Goal: Information Seeking & Learning: Compare options

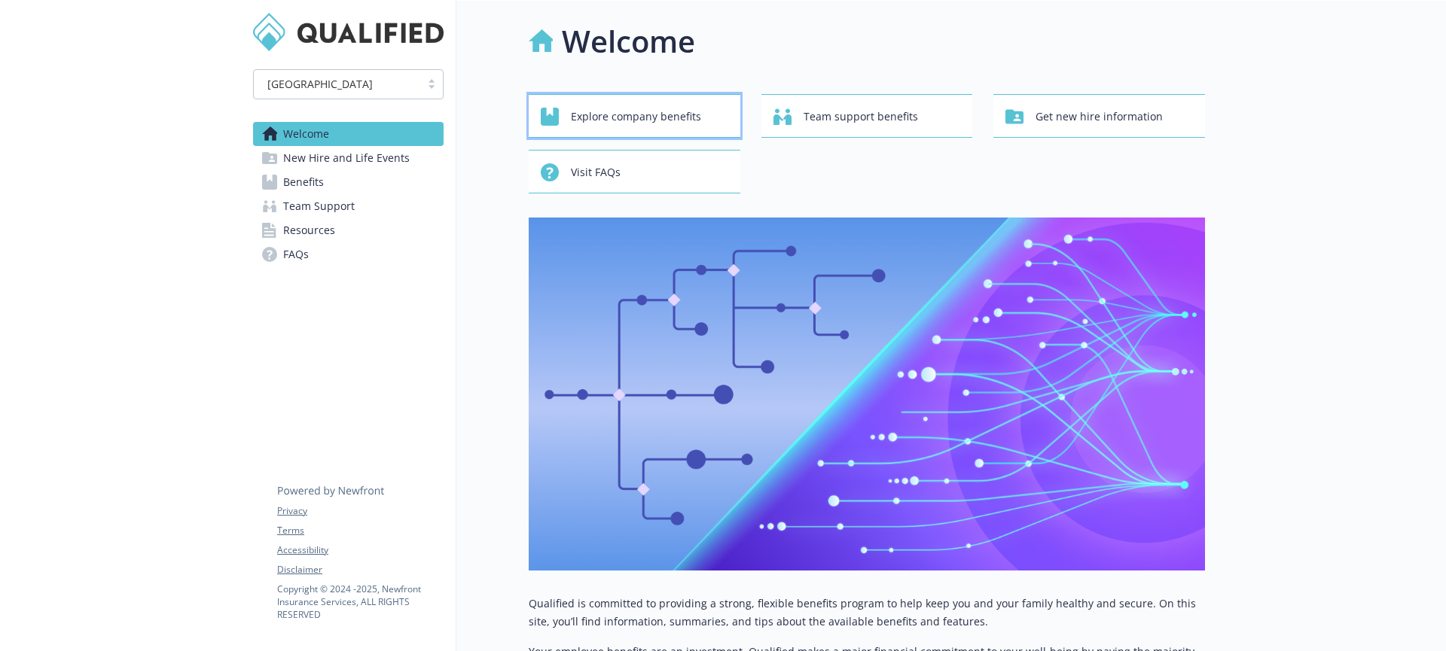
click at [649, 115] on span "Explore company benefits" at bounding box center [636, 116] width 130 height 29
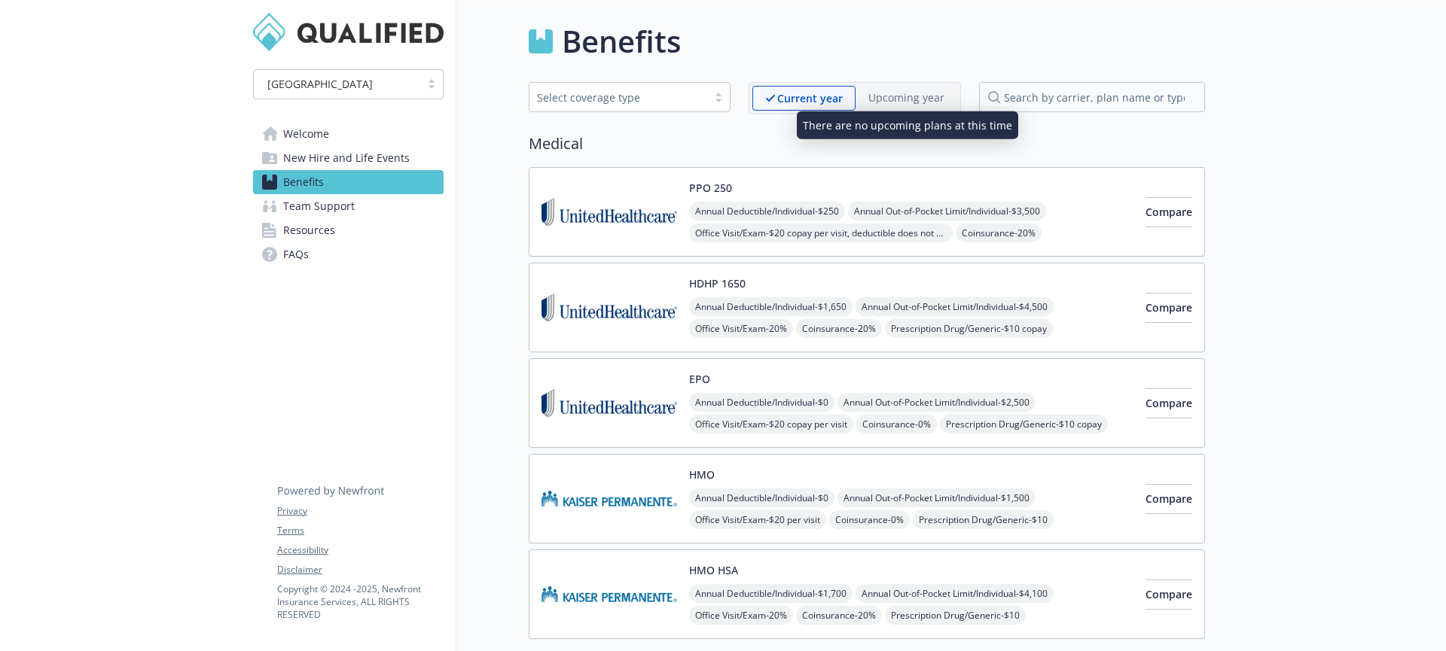
click at [892, 94] on p "Upcoming year" at bounding box center [906, 98] width 76 height 16
click at [1160, 215] on span "Compare" at bounding box center [1168, 212] width 47 height 14
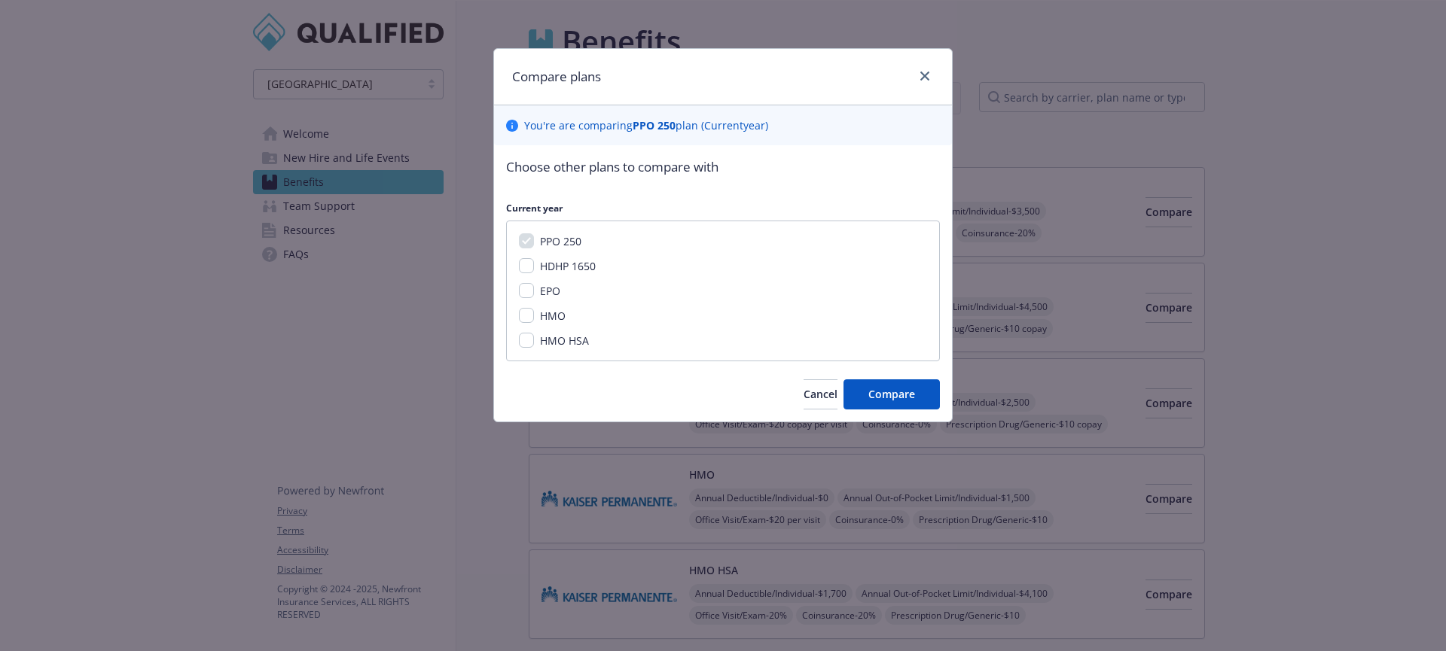
click at [548, 294] on span "EPO" at bounding box center [550, 291] width 20 height 14
click at [534, 294] on input "EPO" at bounding box center [526, 290] width 15 height 15
checkbox input "true"
click at [871, 396] on span "Compare" at bounding box center [891, 394] width 47 height 14
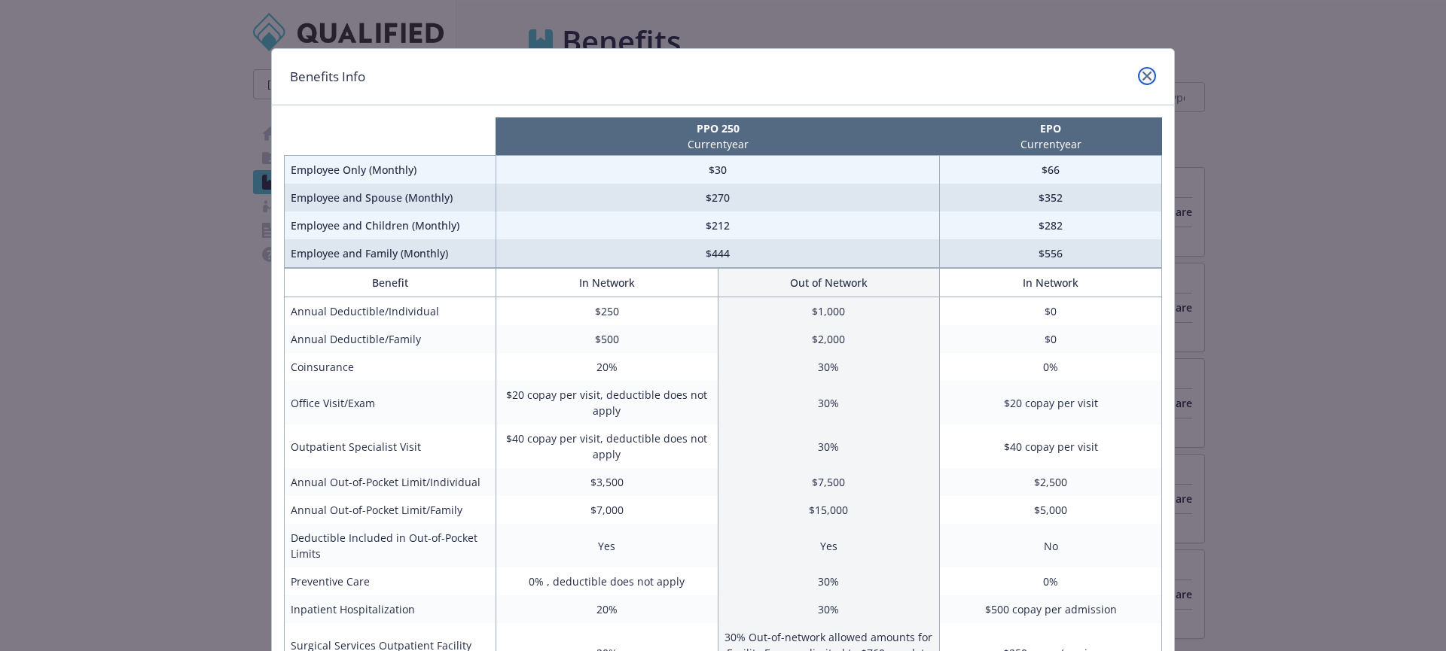
click at [1138, 71] on link "close" at bounding box center [1147, 76] width 18 height 18
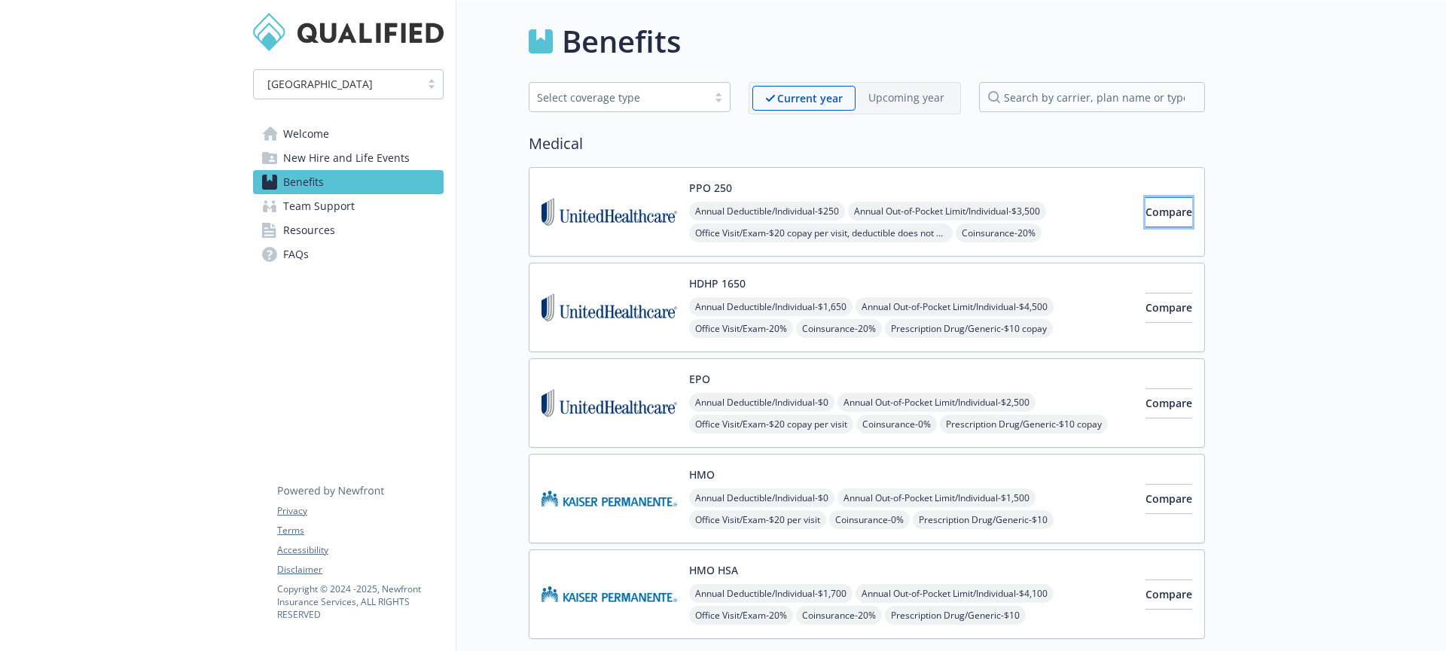
click at [1150, 203] on button "Compare" at bounding box center [1168, 212] width 47 height 30
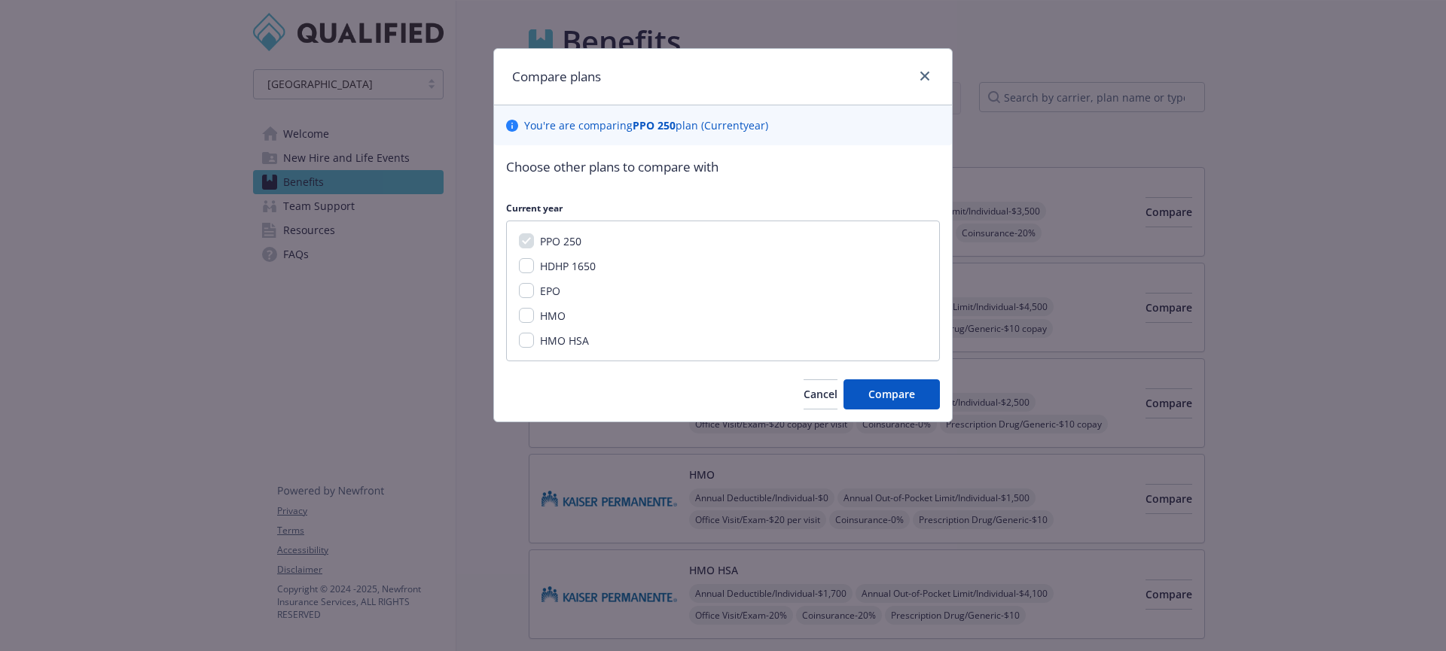
drag, startPoint x: 544, startPoint y: 264, endPoint x: 538, endPoint y: 274, distance: 11.5
click at [544, 264] on span "HDHP 1650" at bounding box center [568, 266] width 56 height 14
click at [534, 264] on input "HDHP 1650" at bounding box center [526, 265] width 15 height 15
checkbox input "true"
click at [533, 287] on input "EPO" at bounding box center [526, 290] width 15 height 15
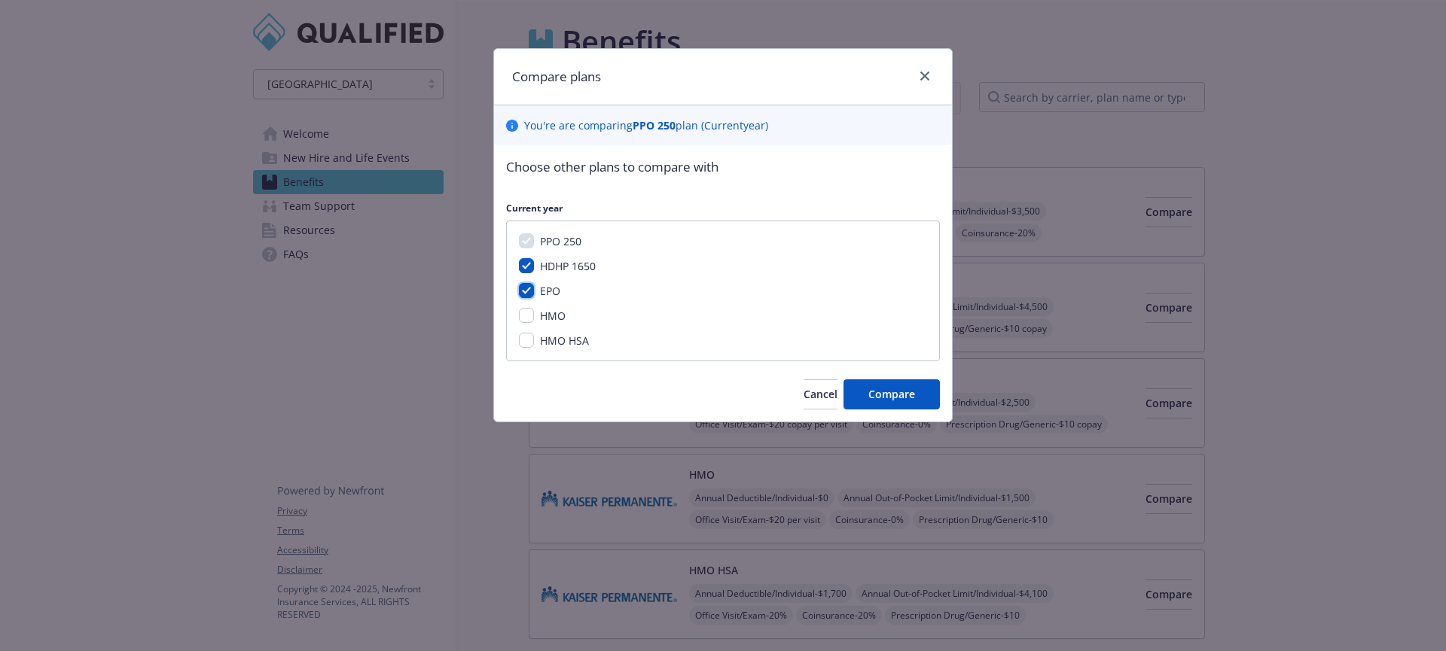
checkbox input "true"
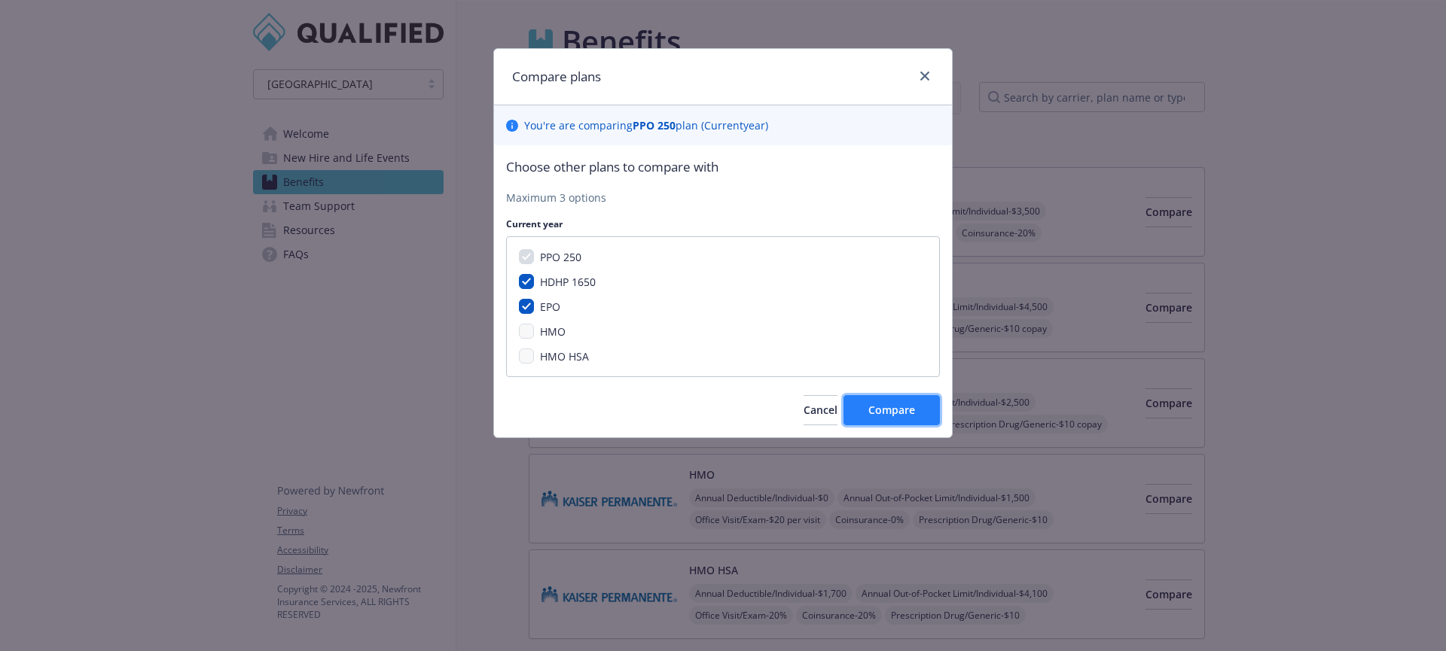
click at [907, 419] on button "Compare" at bounding box center [891, 410] width 96 height 30
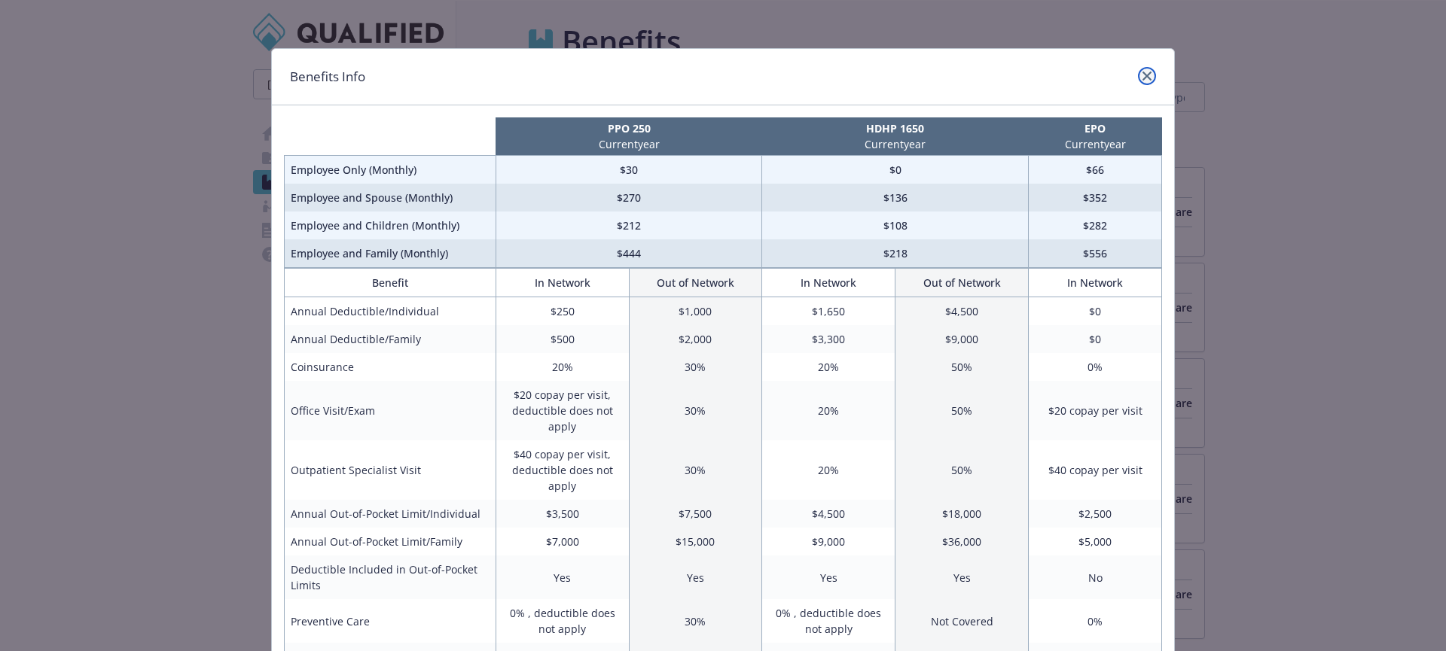
click at [1142, 74] on icon "close" at bounding box center [1146, 76] width 9 height 9
